Goal: Check status: Check status

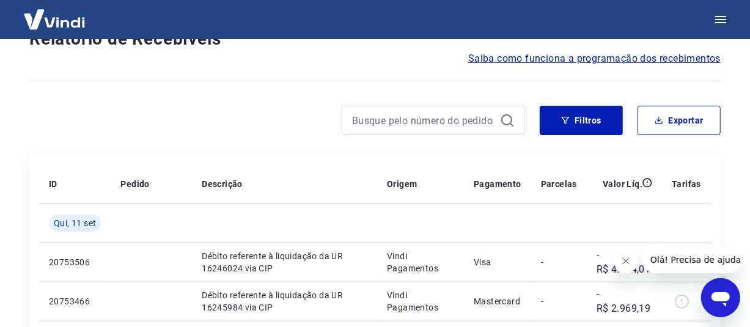
scroll to position [122, 0]
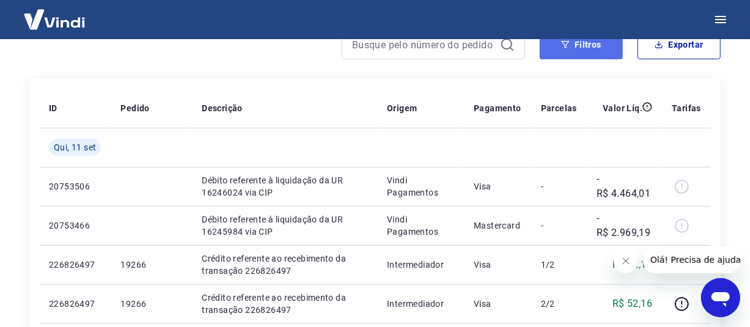
click at [583, 50] on button "Filtros" at bounding box center [581, 44] width 83 height 29
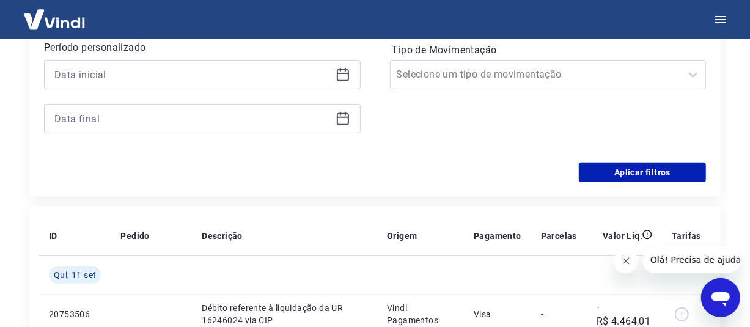
scroll to position [245, 0]
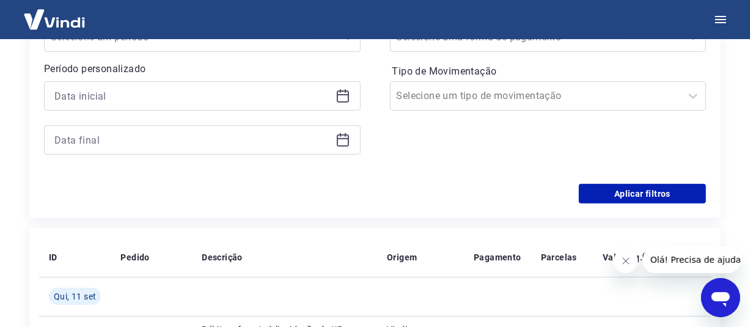
click at [342, 94] on icon at bounding box center [343, 94] width 12 height 1
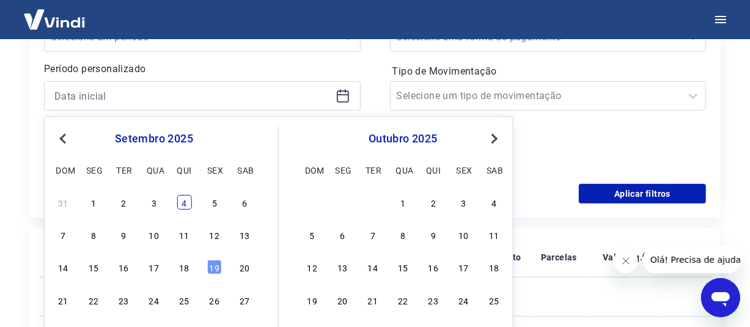
click at [184, 205] on div "4" at bounding box center [184, 202] width 15 height 15
type input "[DATE]"
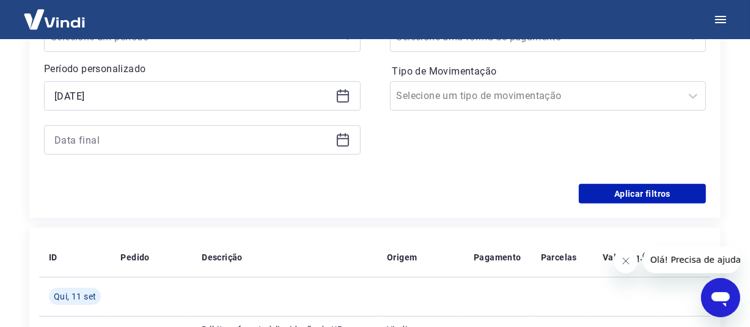
click at [341, 140] on icon at bounding box center [343, 140] width 15 height 15
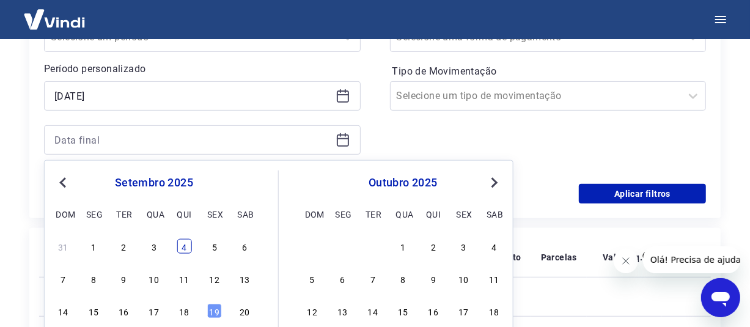
click at [183, 244] on div "4" at bounding box center [184, 246] width 15 height 15
type input "[DATE]"
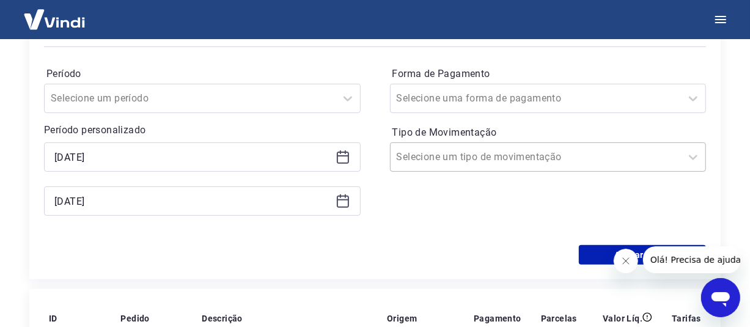
scroll to position [183, 0]
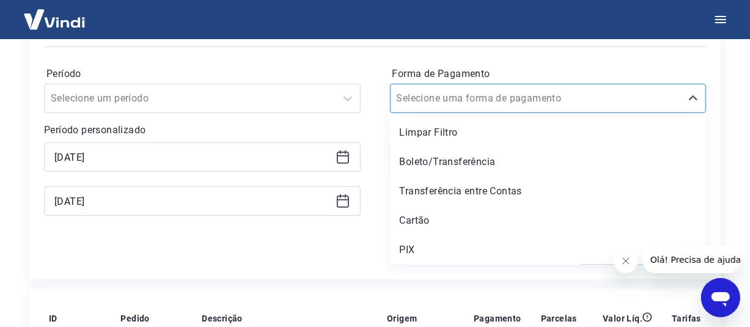
click at [552, 99] on div at bounding box center [536, 98] width 279 height 17
click at [414, 248] on div "PIX" at bounding box center [548, 250] width 317 height 24
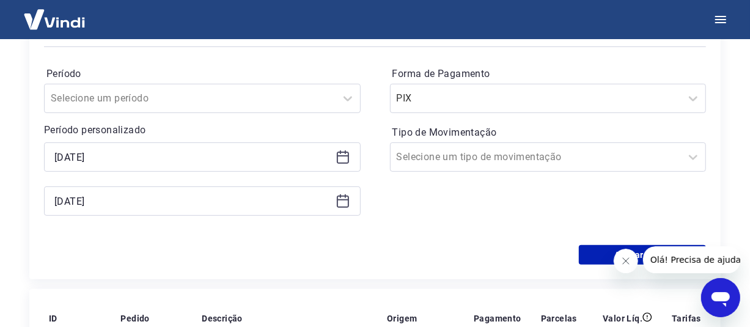
scroll to position [245, 0]
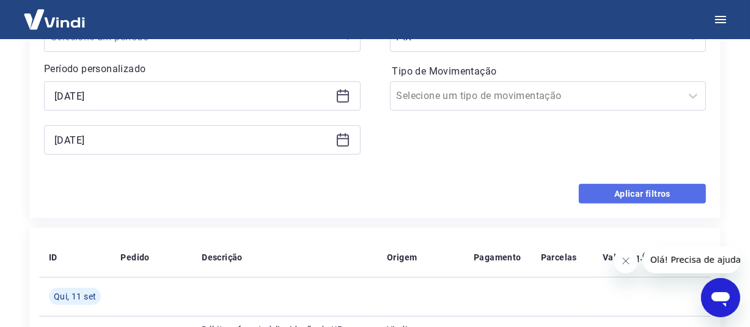
click at [637, 191] on button "Aplicar filtros" at bounding box center [642, 194] width 127 height 20
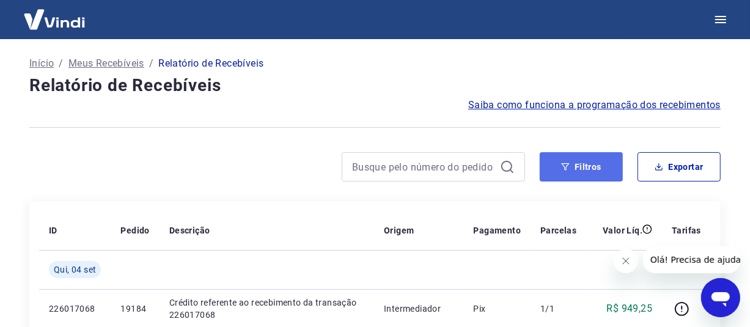
click at [565, 164] on icon "button" at bounding box center [565, 167] width 9 height 9
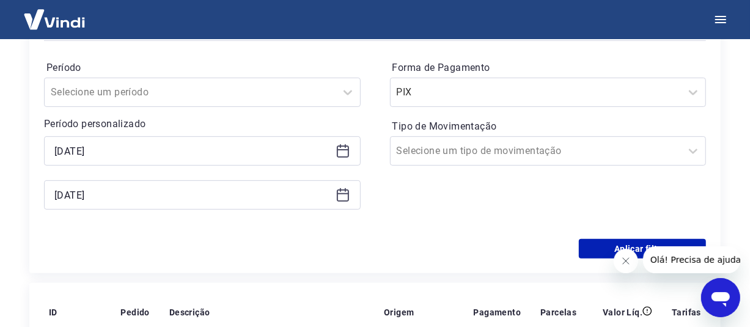
scroll to position [245, 0]
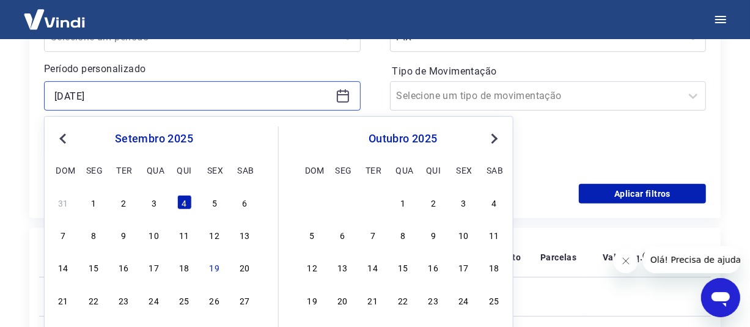
click at [61, 98] on input "[DATE]" at bounding box center [192, 96] width 276 height 18
type input "[DATE]"
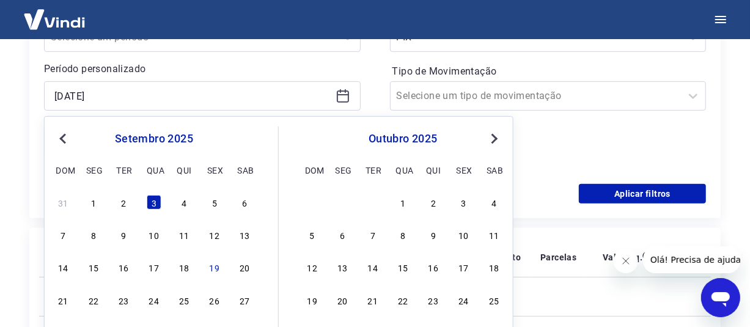
click at [656, 139] on div "Forma de Pagamento PIX Tipo de Movimentação Selecione um tipo de movimentação" at bounding box center [548, 86] width 317 height 166
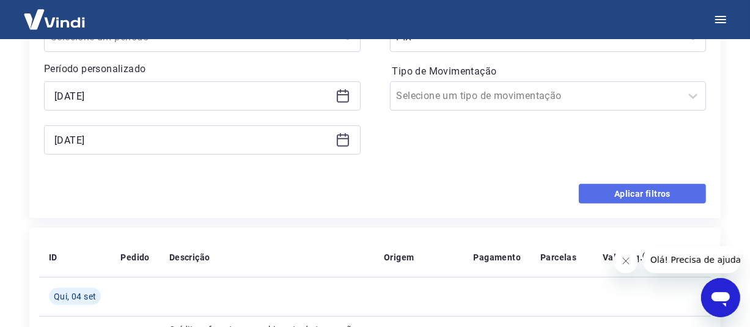
click at [658, 189] on button "Aplicar filtros" at bounding box center [642, 194] width 127 height 20
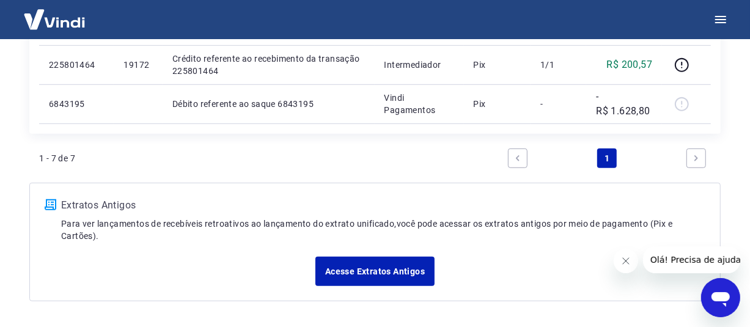
scroll to position [489, 0]
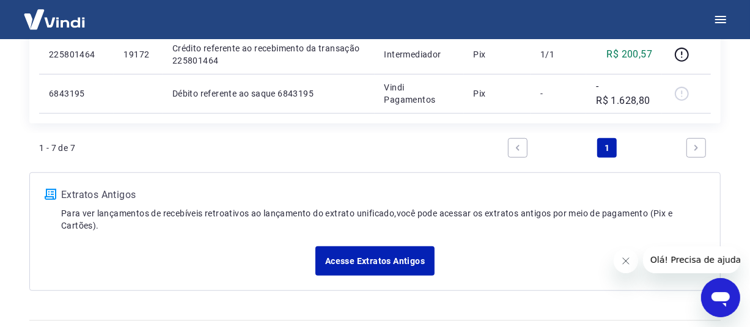
click at [621, 260] on icon "Fechar mensagem da empresa" at bounding box center [626, 261] width 10 height 10
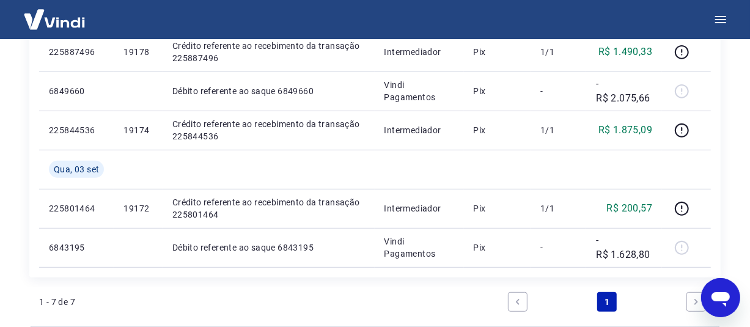
scroll to position [306, 0]
